Goal: Task Accomplishment & Management: Complete application form

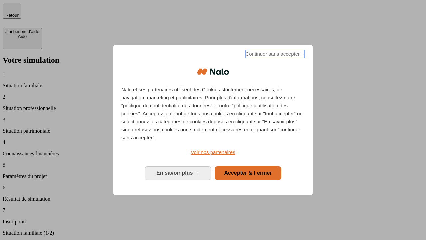
click at [275, 55] on span "Continuer sans accepter →" at bounding box center [275, 54] width 59 height 8
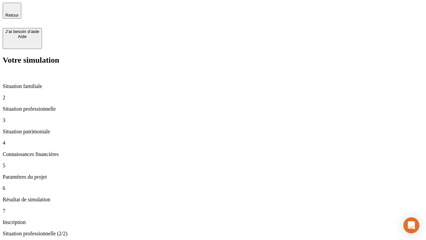
type input "30 000"
type input "1 000"
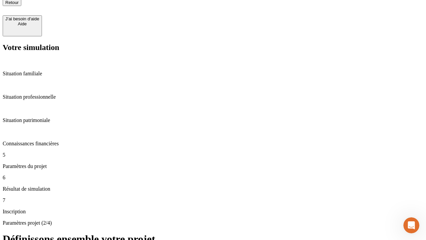
scroll to position [7, 0]
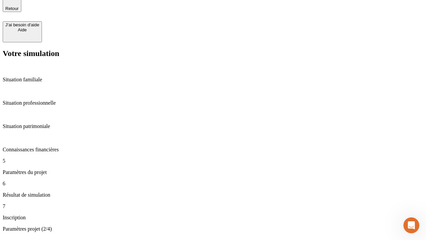
type input "40"
type input "200 000"
type input "640"
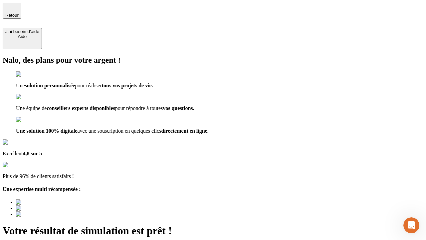
type input "[EMAIL_ADDRESS][DOMAIN_NAME]"
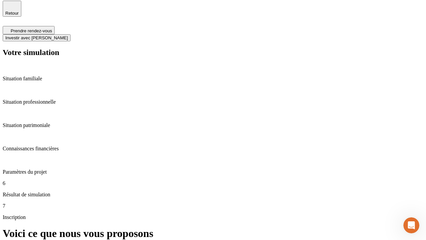
click at [68, 35] on span "Investir avec [PERSON_NAME]" at bounding box center [36, 37] width 63 height 5
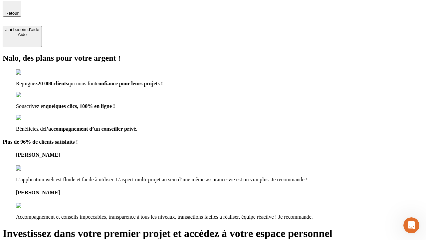
scroll to position [1, 0]
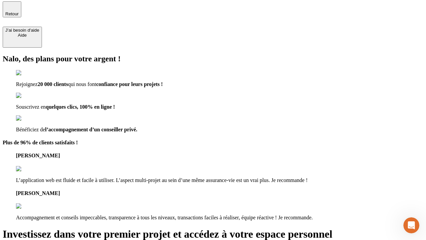
type input "[PERSON_NAME][EMAIL_ADDRESS][DOMAIN_NAME]"
